Goal: Find contact information: Find contact information

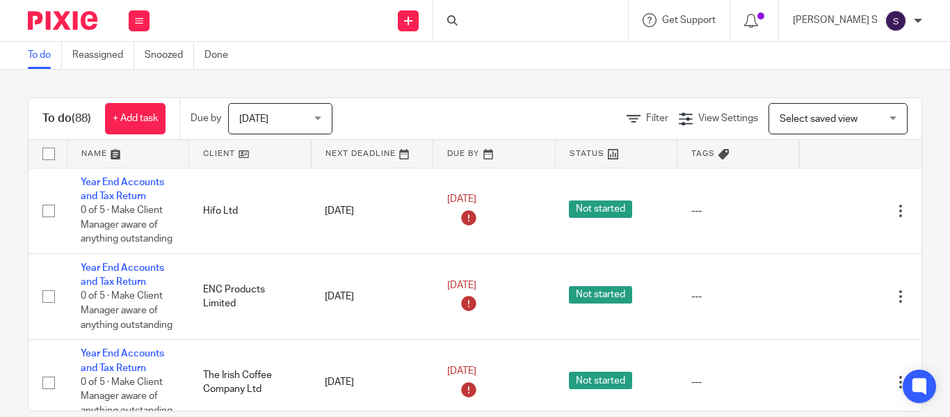
click at [515, 20] on div at bounding box center [530, 20] width 195 height 41
drag, startPoint x: 518, startPoint y: 24, endPoint x: 525, endPoint y: 21, distance: 7.8
click at [518, 24] on input "Search" at bounding box center [523, 23] width 125 height 13
type input "min"
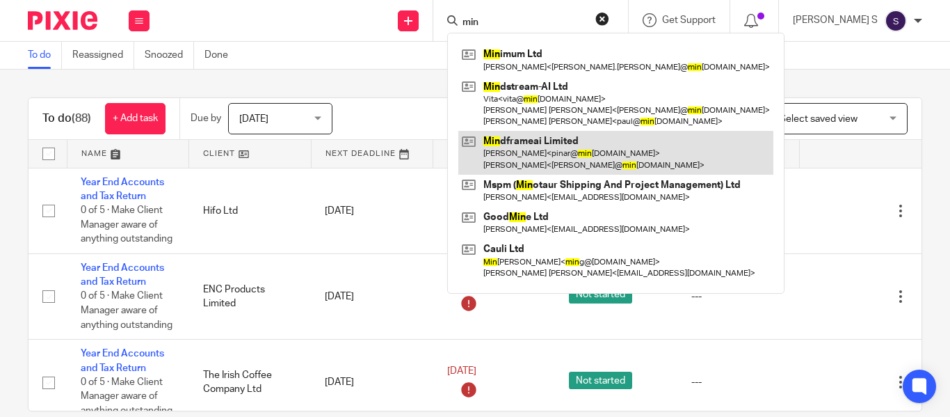
click at [603, 145] on link at bounding box center [615, 152] width 315 height 43
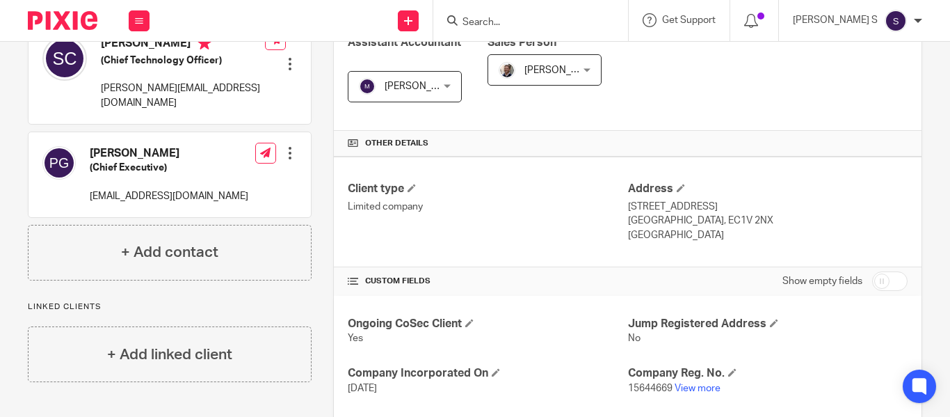
scroll to position [278, 0]
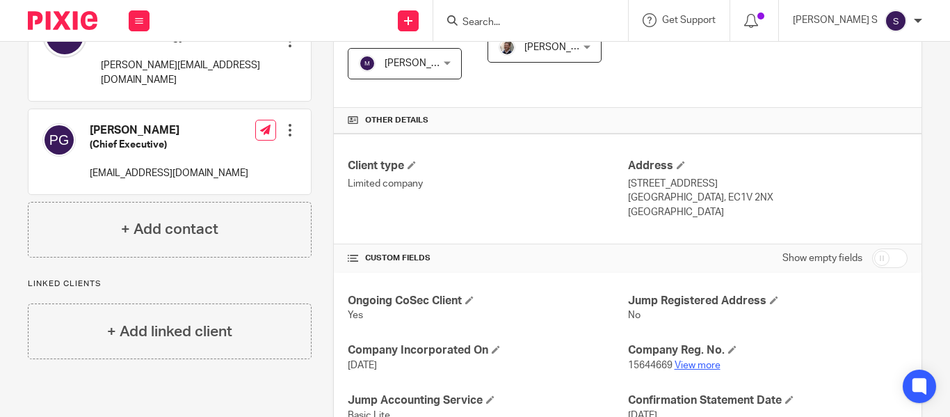
click at [704, 366] on link "View more" at bounding box center [698, 365] width 46 height 10
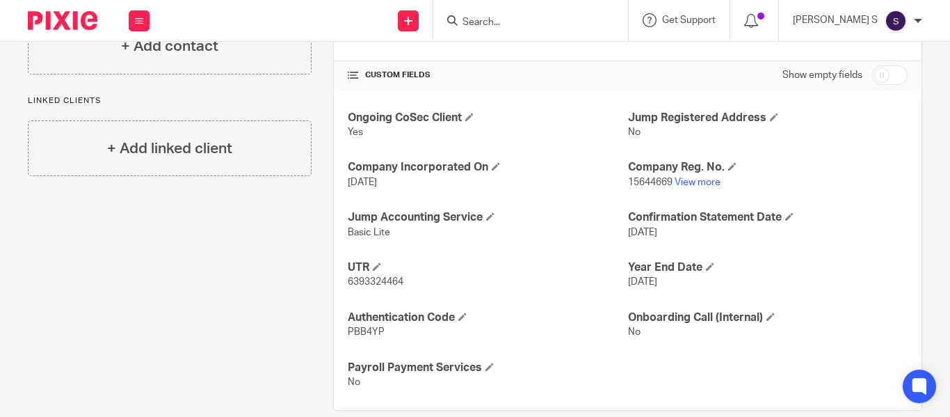
scroll to position [483, 0]
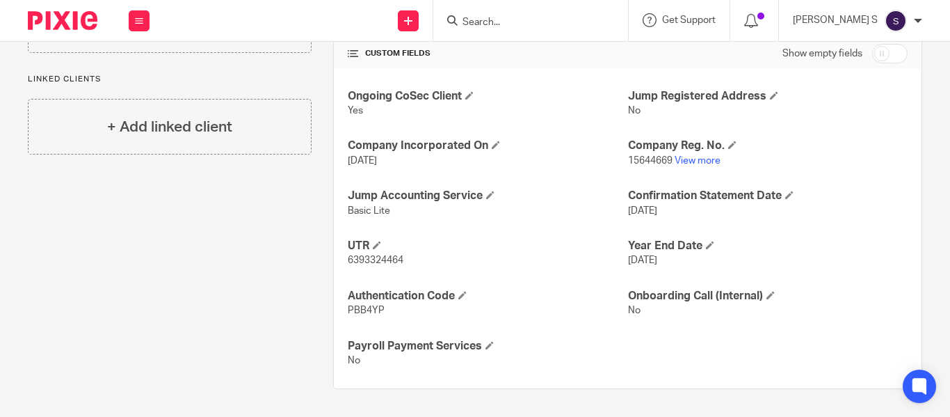
click at [387, 259] on span "6393324464" at bounding box center [376, 260] width 56 height 10
copy span "6393324464"
